Goal: Transaction & Acquisition: Download file/media

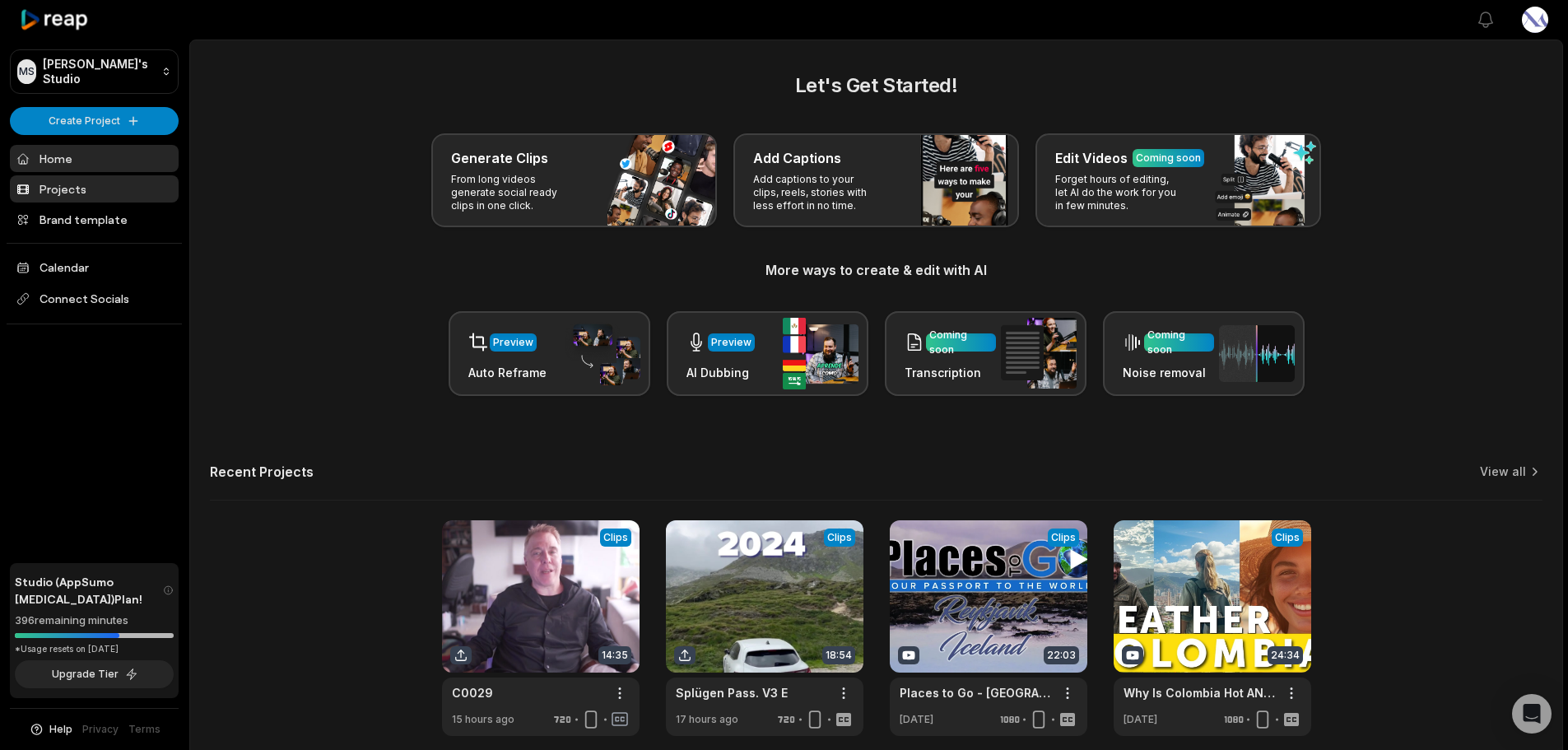
click at [48, 193] on link "Projects" at bounding box center [94, 188] width 169 height 27
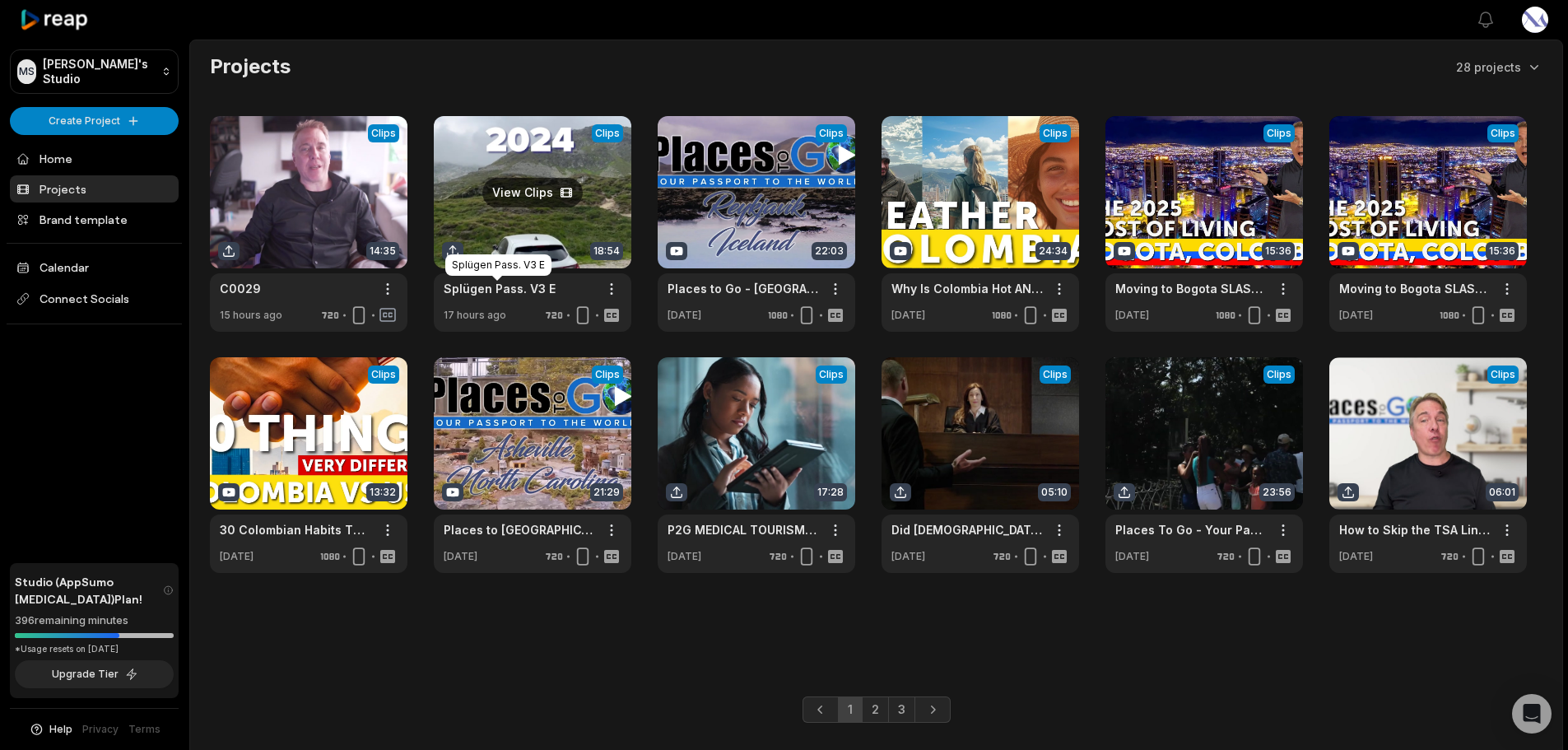
click at [495, 290] on link "Splügen Pass. V3 E" at bounding box center [499, 287] width 112 height 17
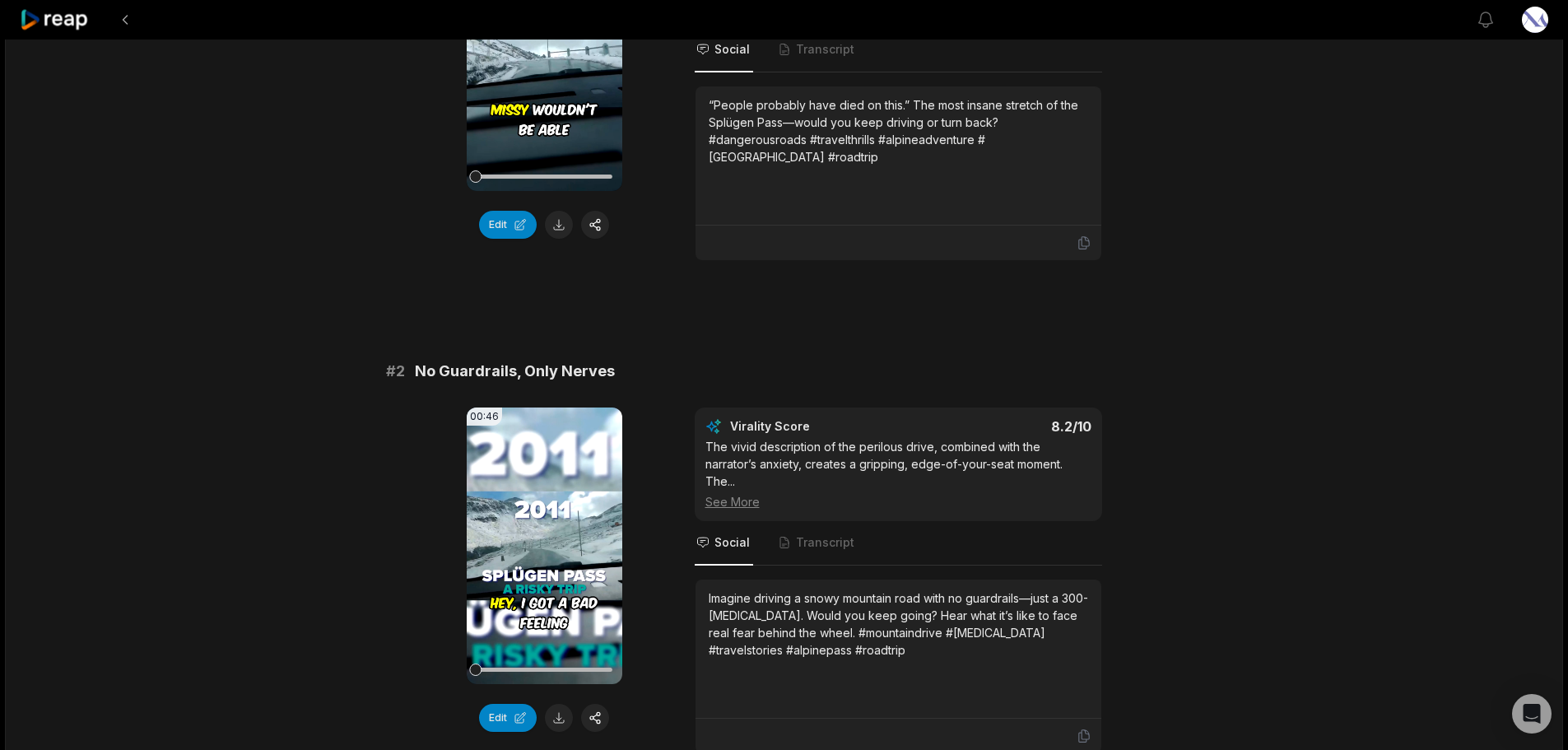
scroll to position [576, 0]
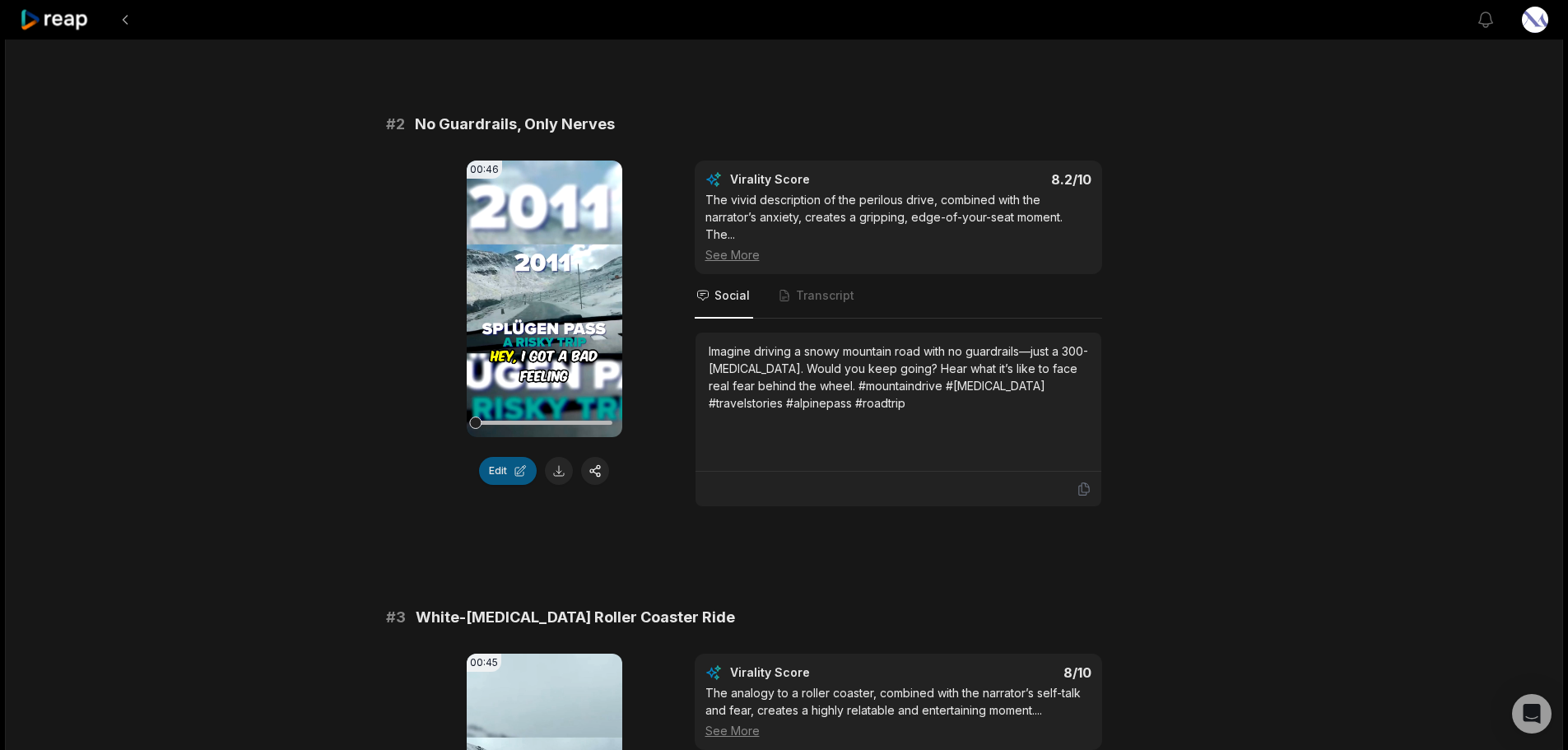
click at [499, 469] on button "Edit" at bounding box center [508, 470] width 58 height 28
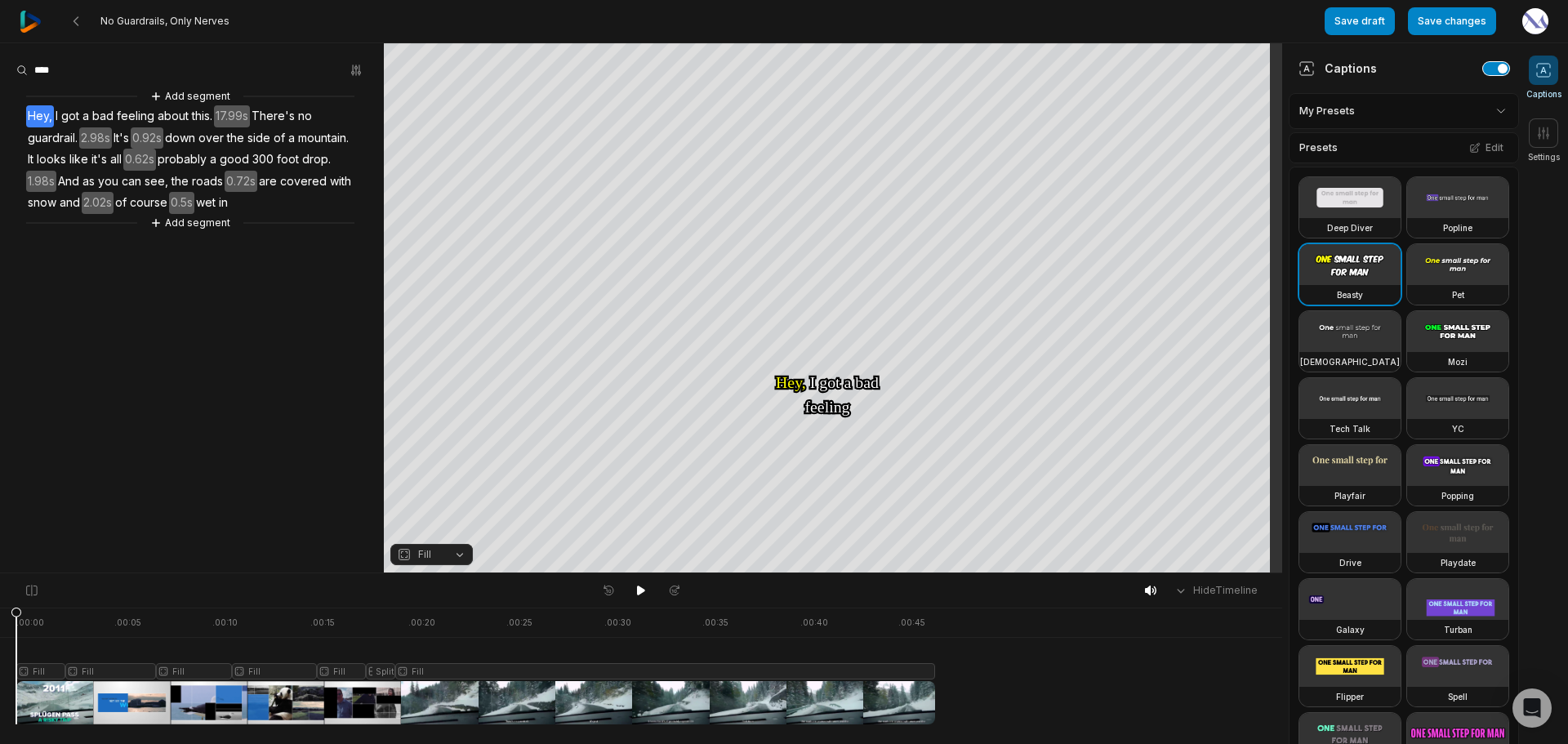
click at [1483, 70] on button "button" at bounding box center [1496, 68] width 26 height 13
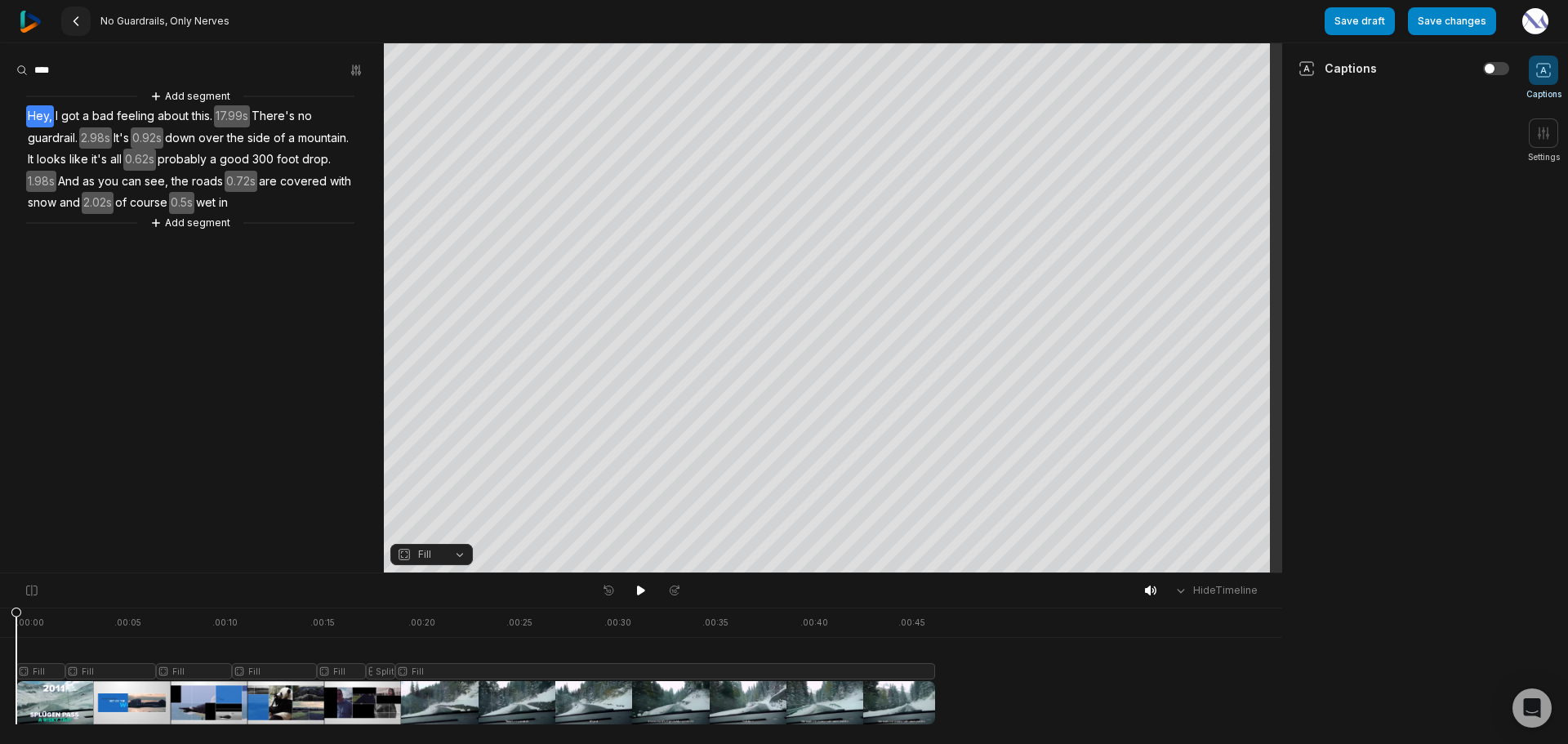
click at [80, 23] on icon at bounding box center [75, 21] width 13 height 13
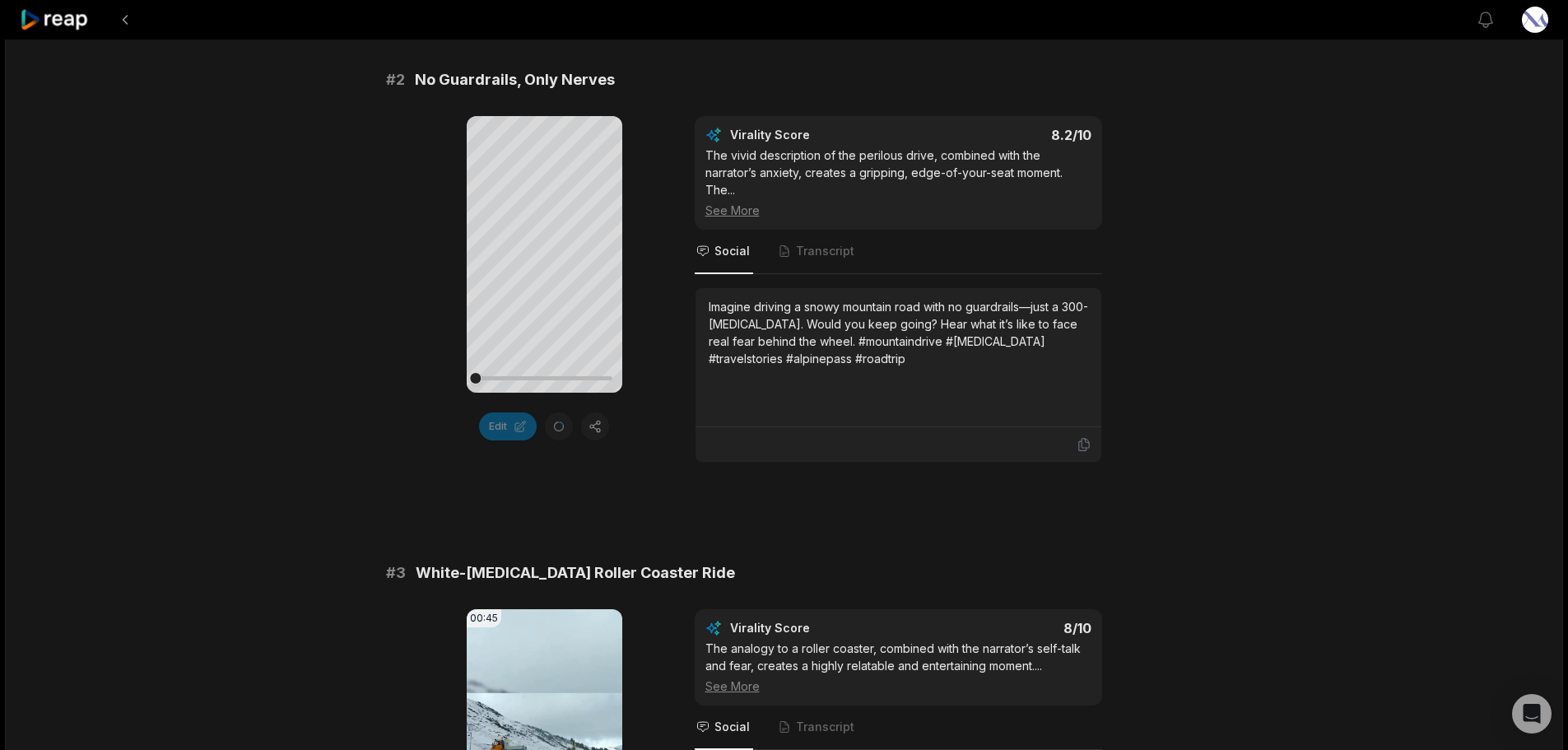
scroll to position [494, 0]
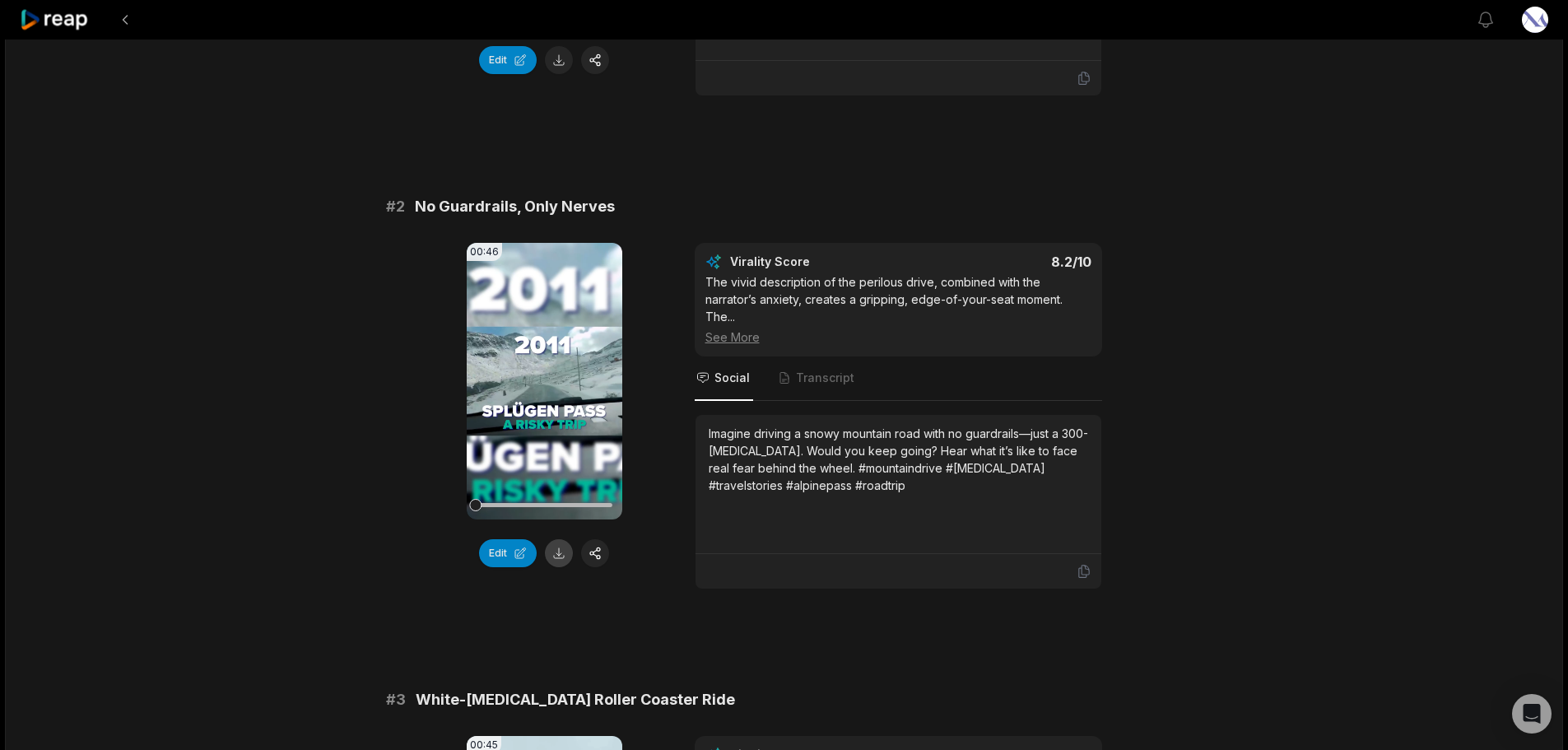
click at [562, 554] on button at bounding box center [559, 553] width 28 height 28
